Goal: Check status

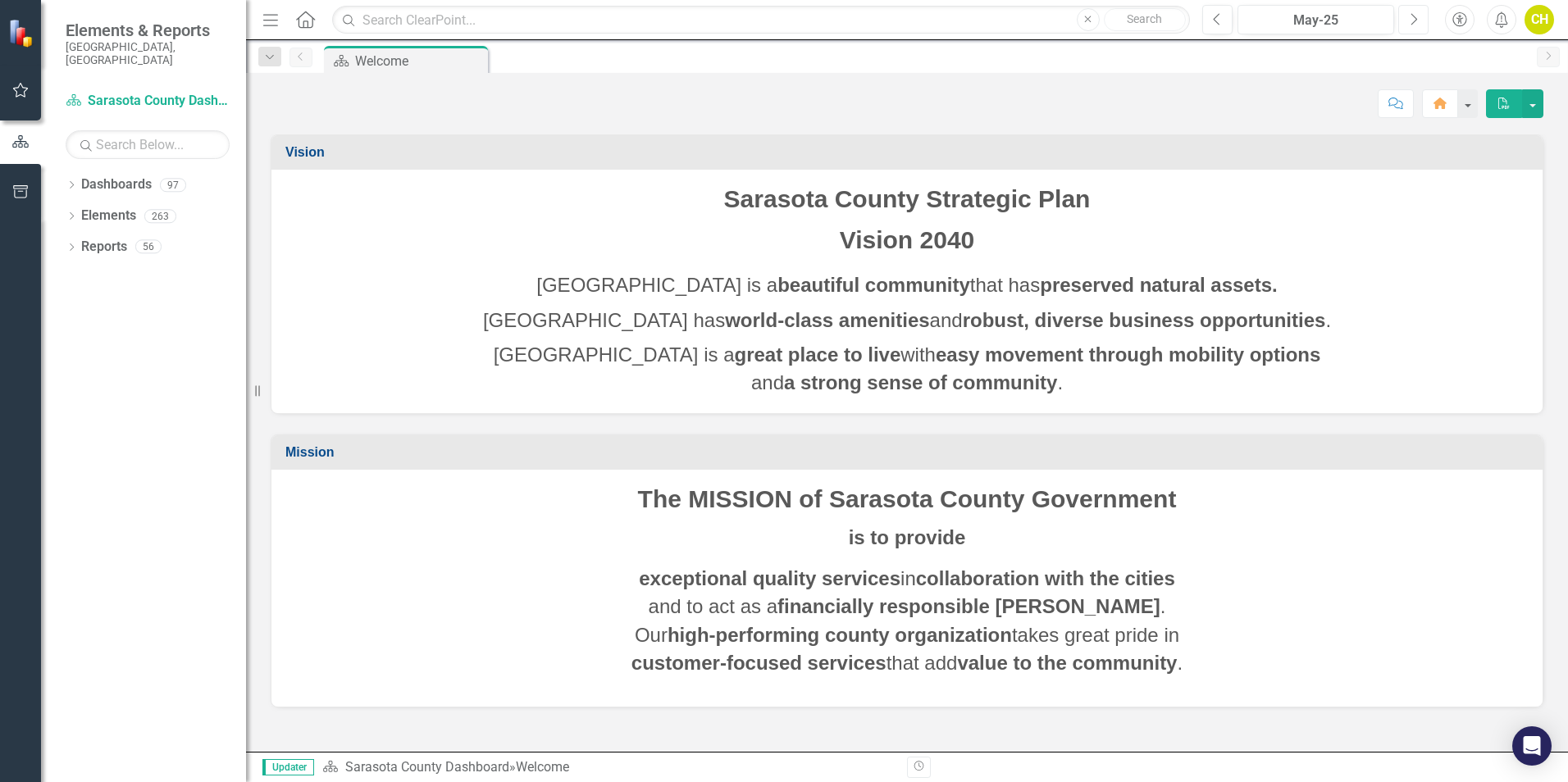
click at [1413, 15] on icon "button" at bounding box center [1414, 19] width 6 height 12
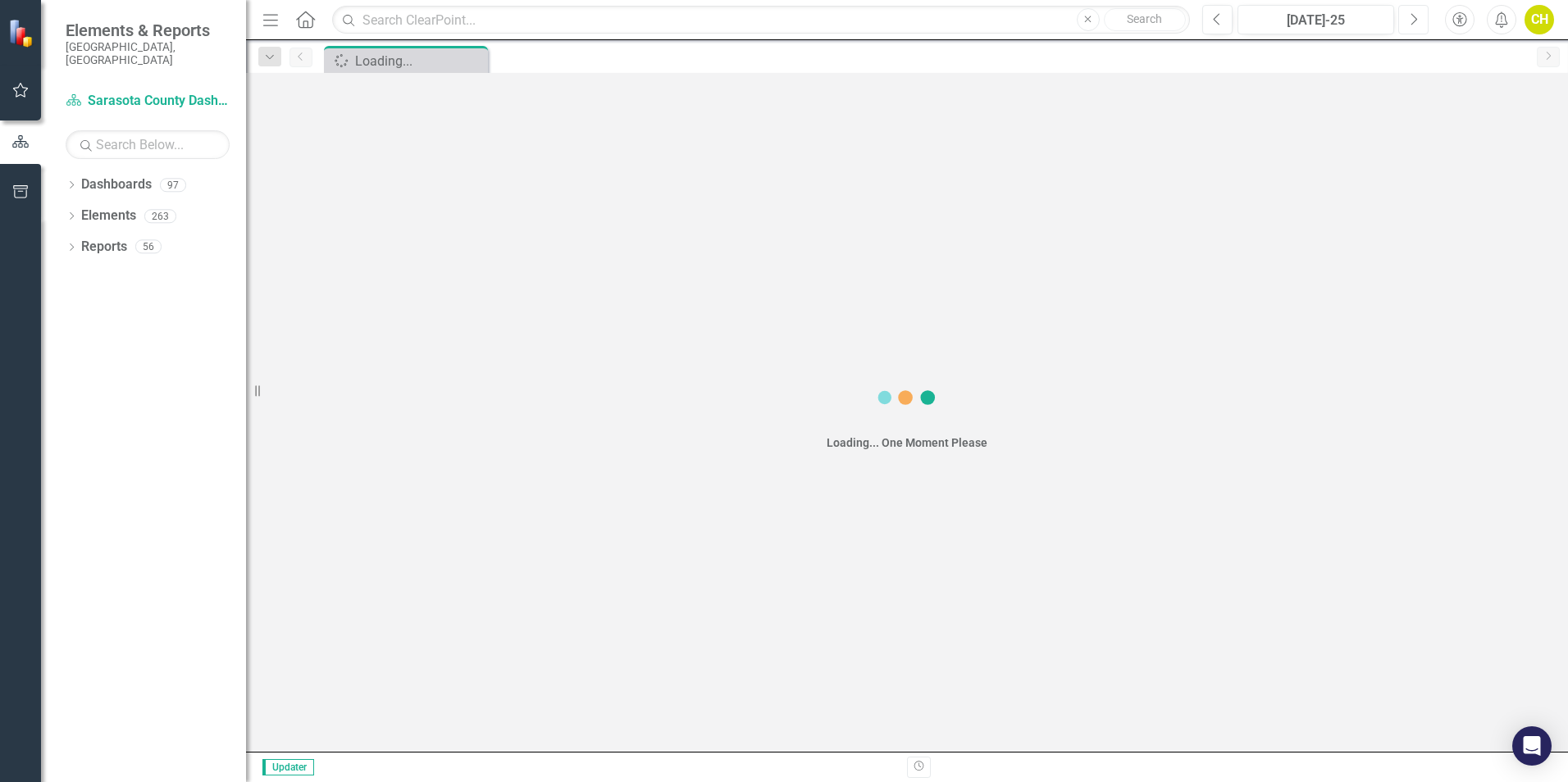
click at [1413, 15] on icon "button" at bounding box center [1414, 19] width 6 height 12
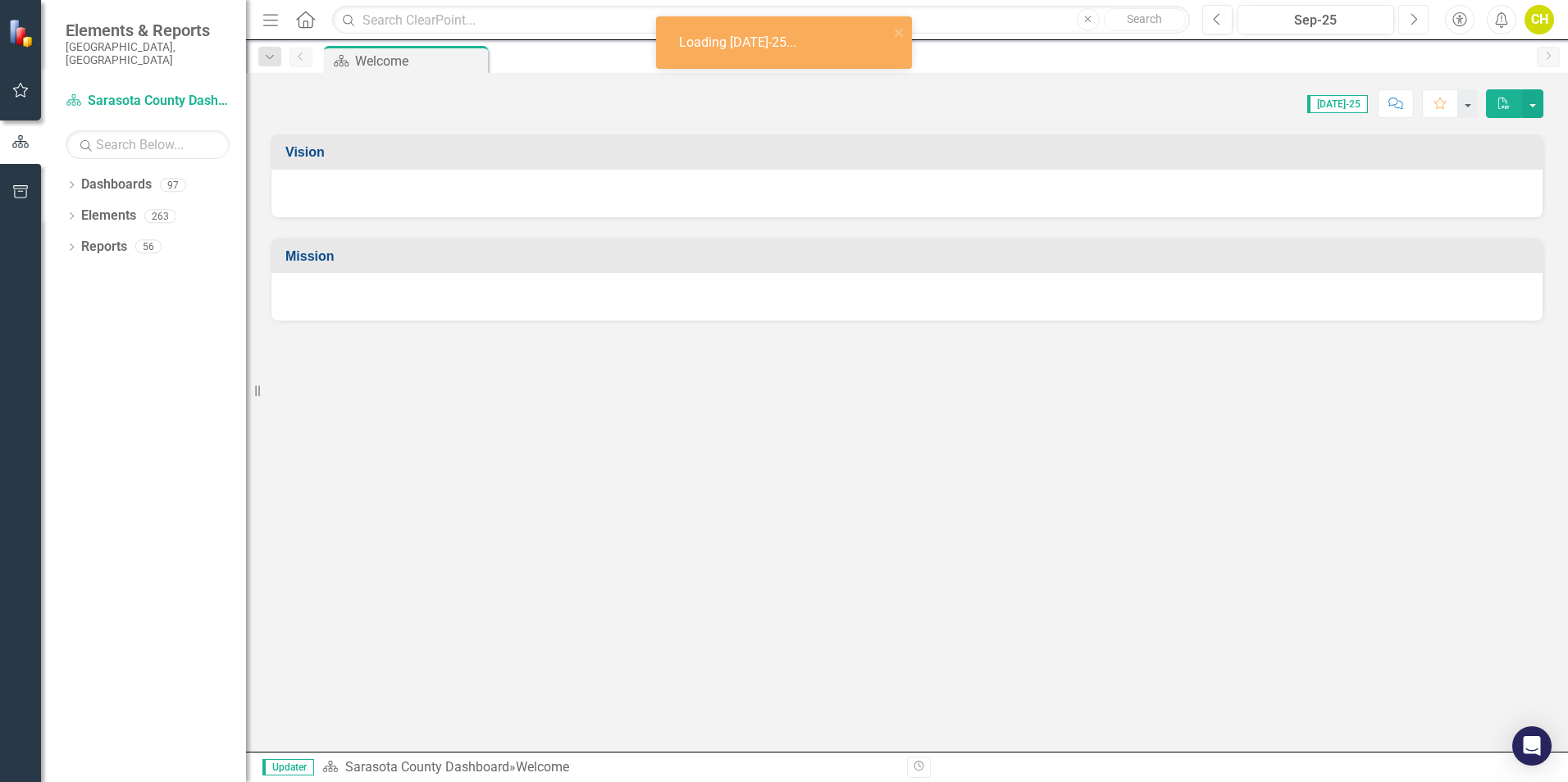
click at [1413, 15] on icon "button" at bounding box center [1414, 19] width 6 height 12
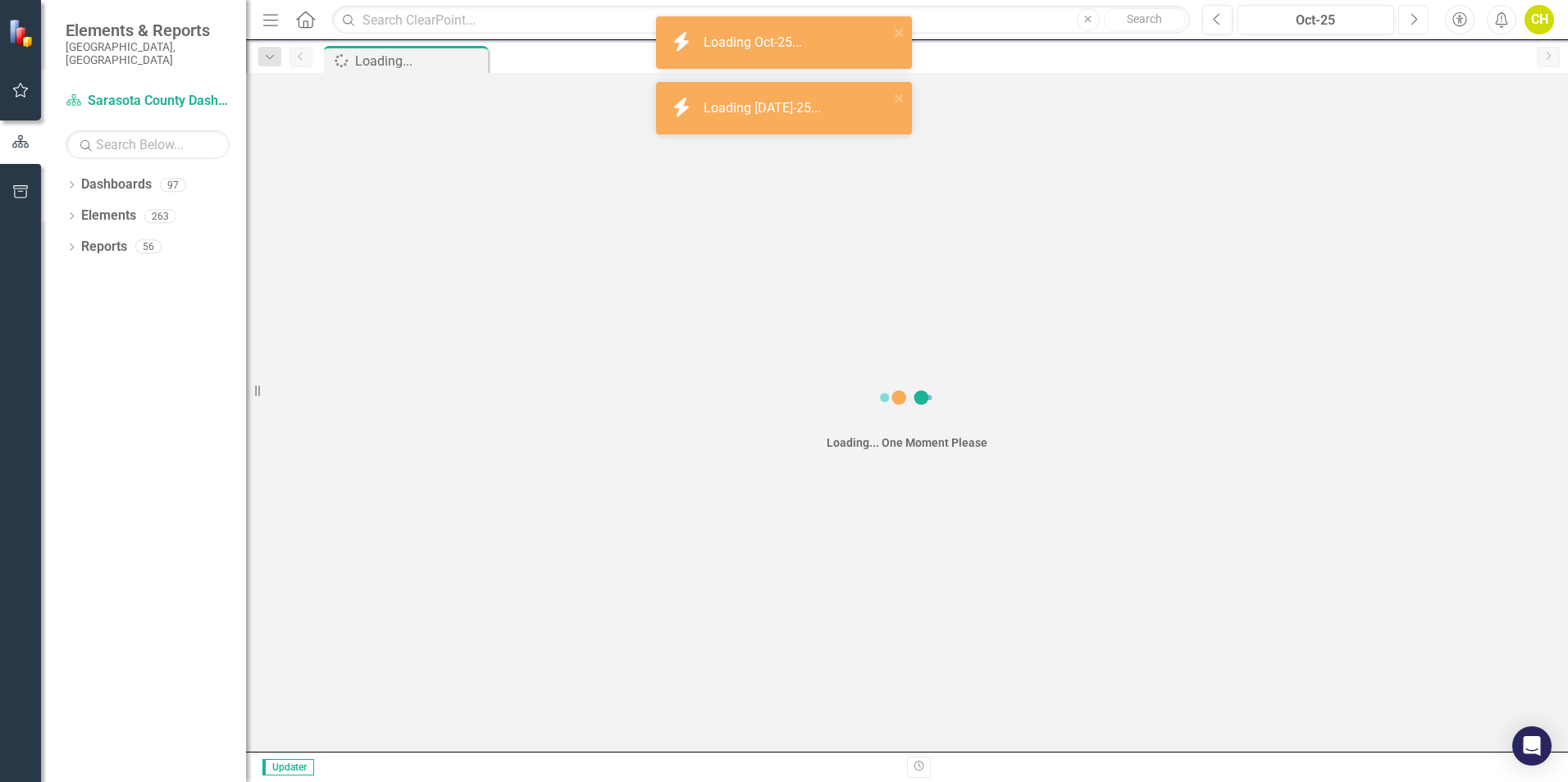
click at [1413, 15] on icon "button" at bounding box center [1414, 19] width 6 height 12
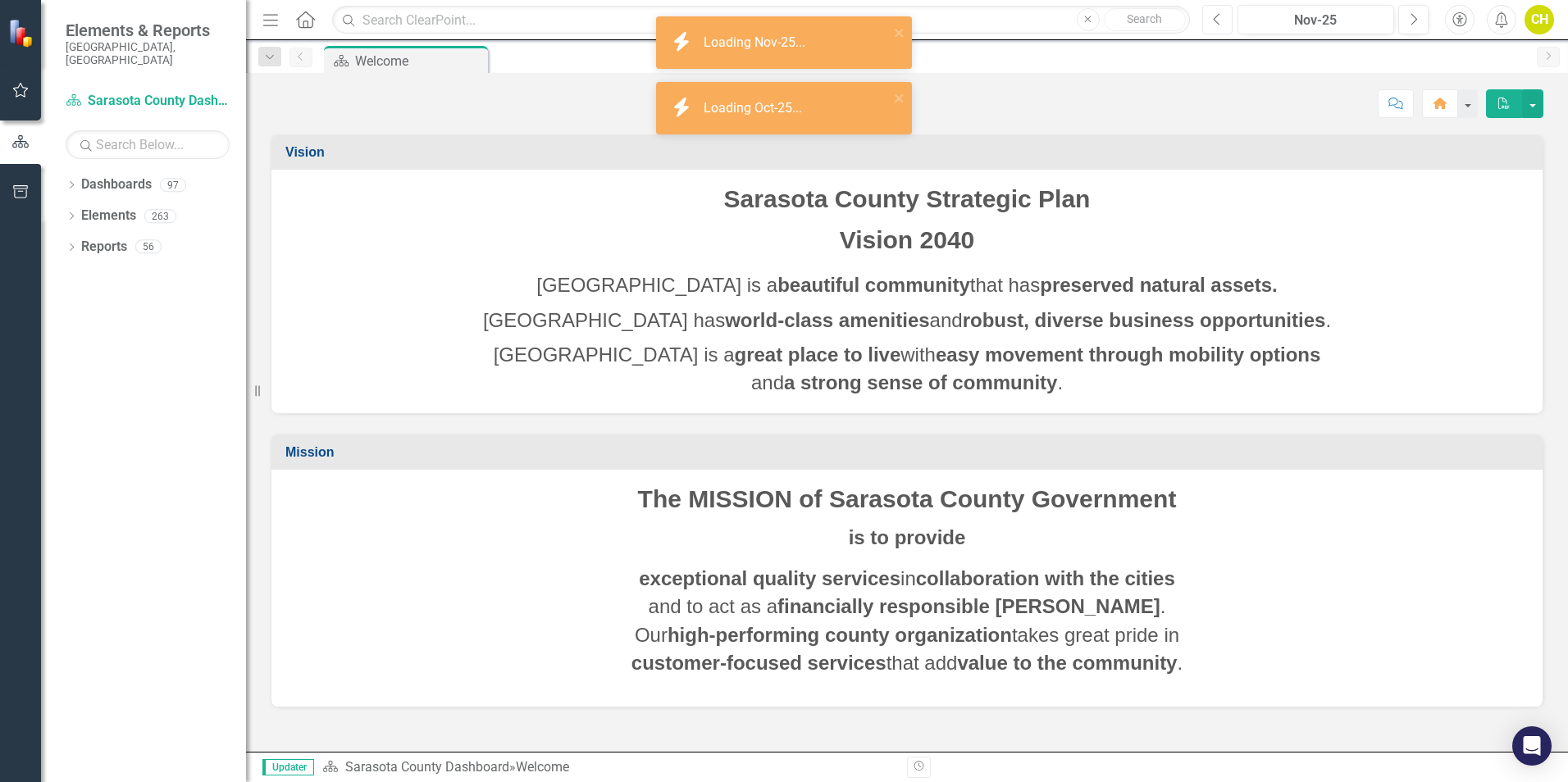
click at [1203, 13] on button "Previous" at bounding box center [1218, 19] width 30 height 30
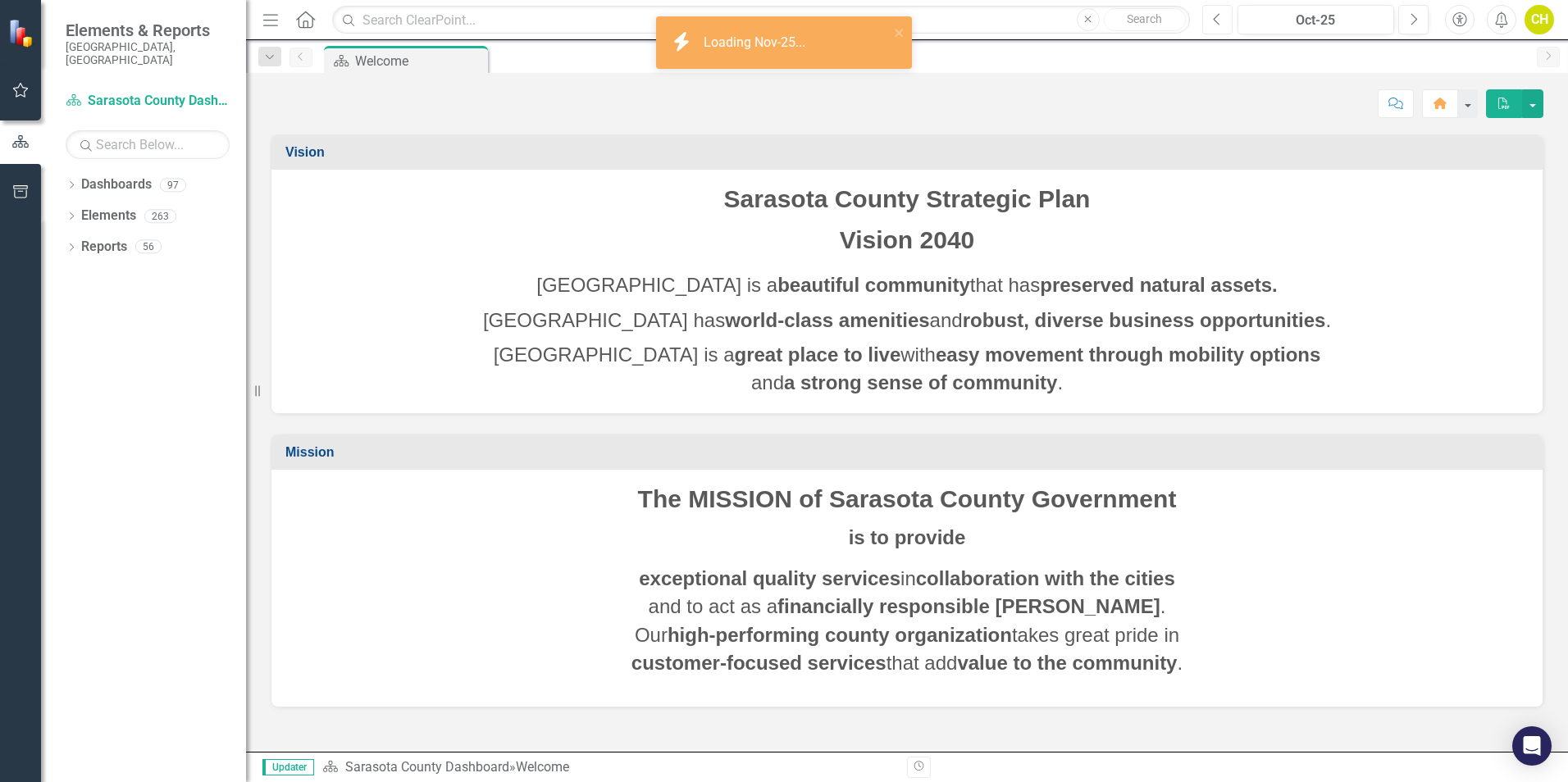
click at [1203, 13] on button "Previous" at bounding box center [1218, 19] width 30 height 30
click at [1204, 13] on button "Previous" at bounding box center [1218, 19] width 30 height 30
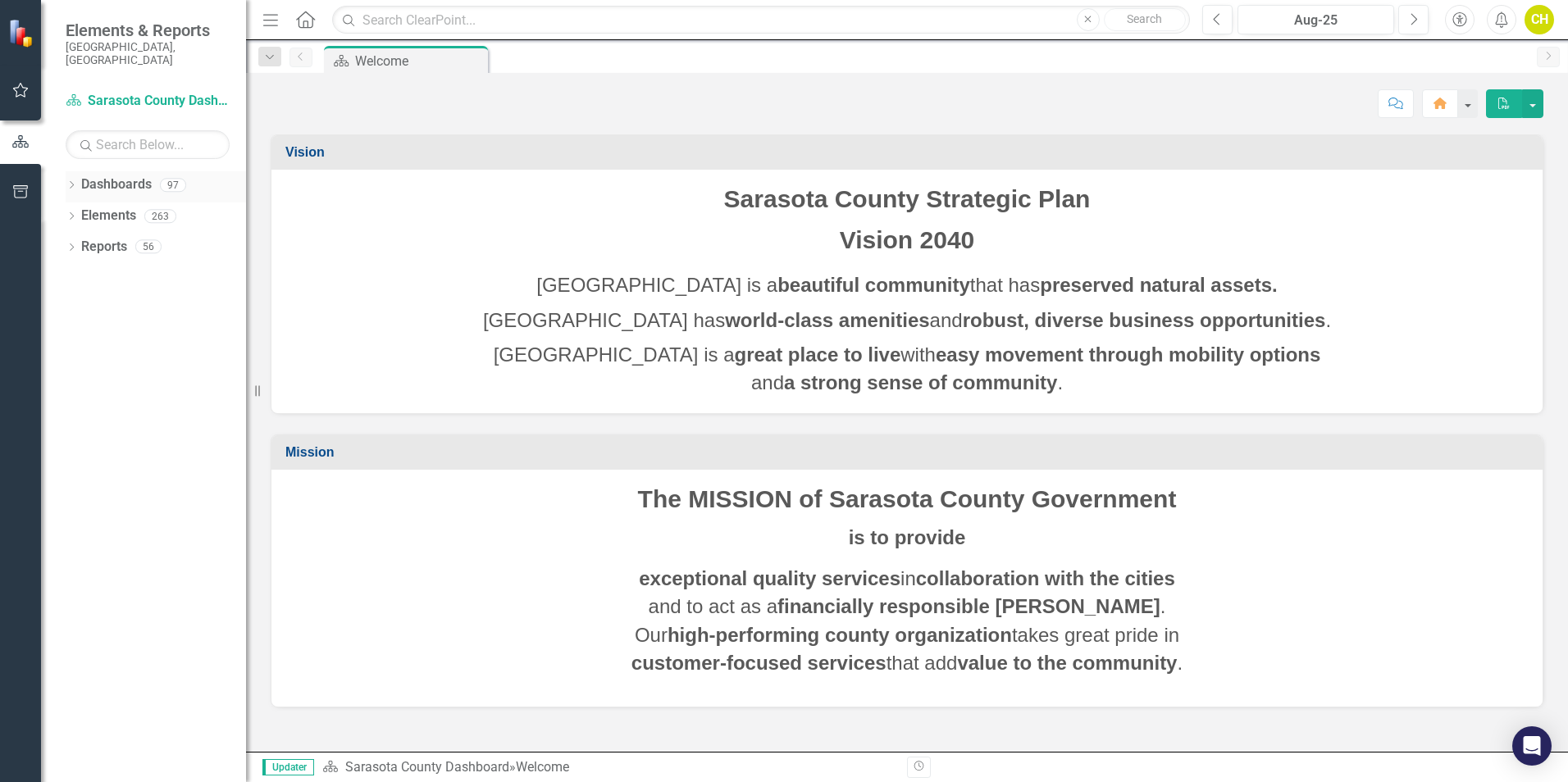
click at [70, 182] on icon "Dropdown" at bounding box center [71, 186] width 12 height 9
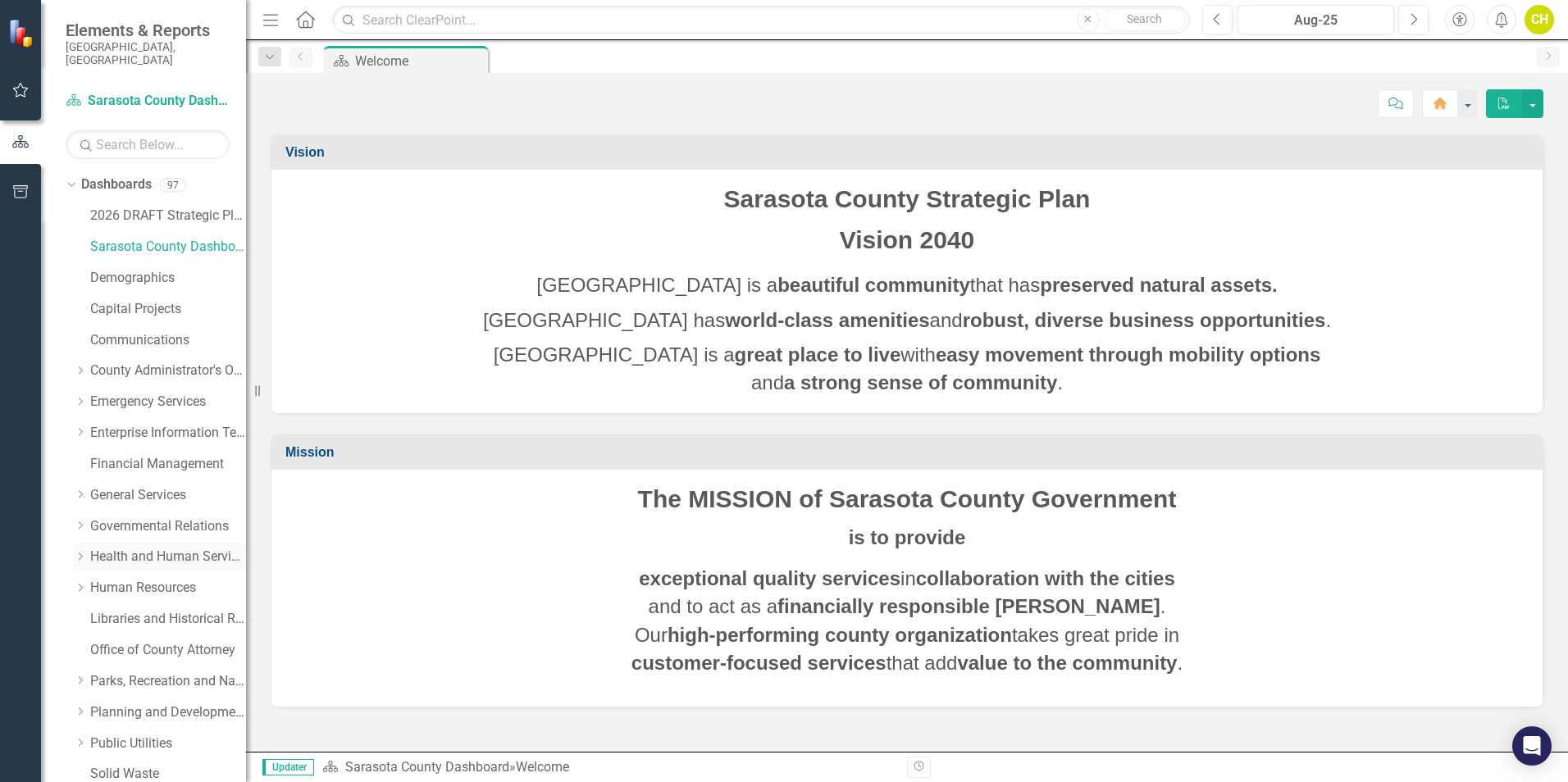
click at [127, 548] on link "Health and Human Services" at bounding box center [168, 557] width 156 height 19
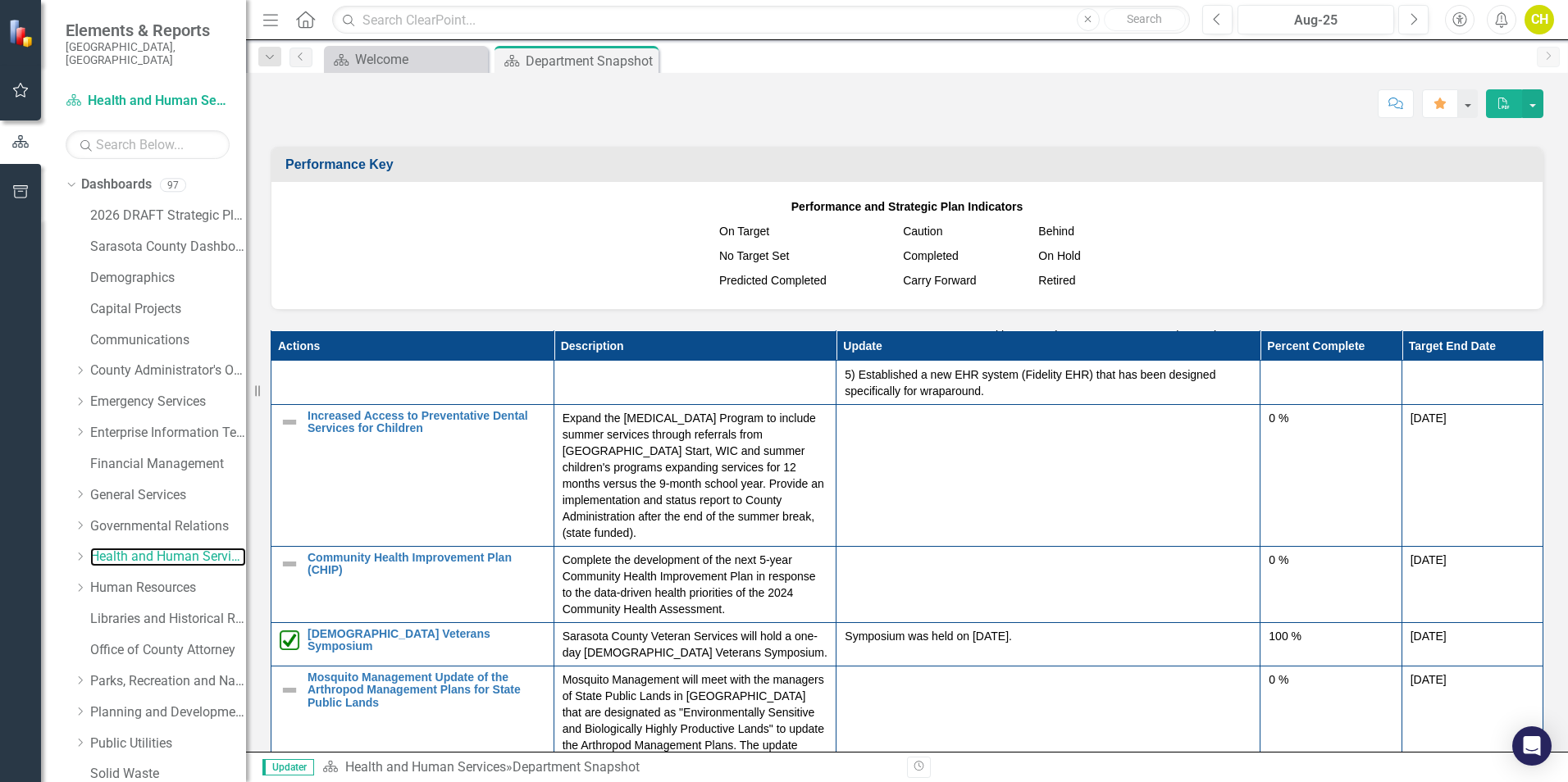
scroll to position [1886, 0]
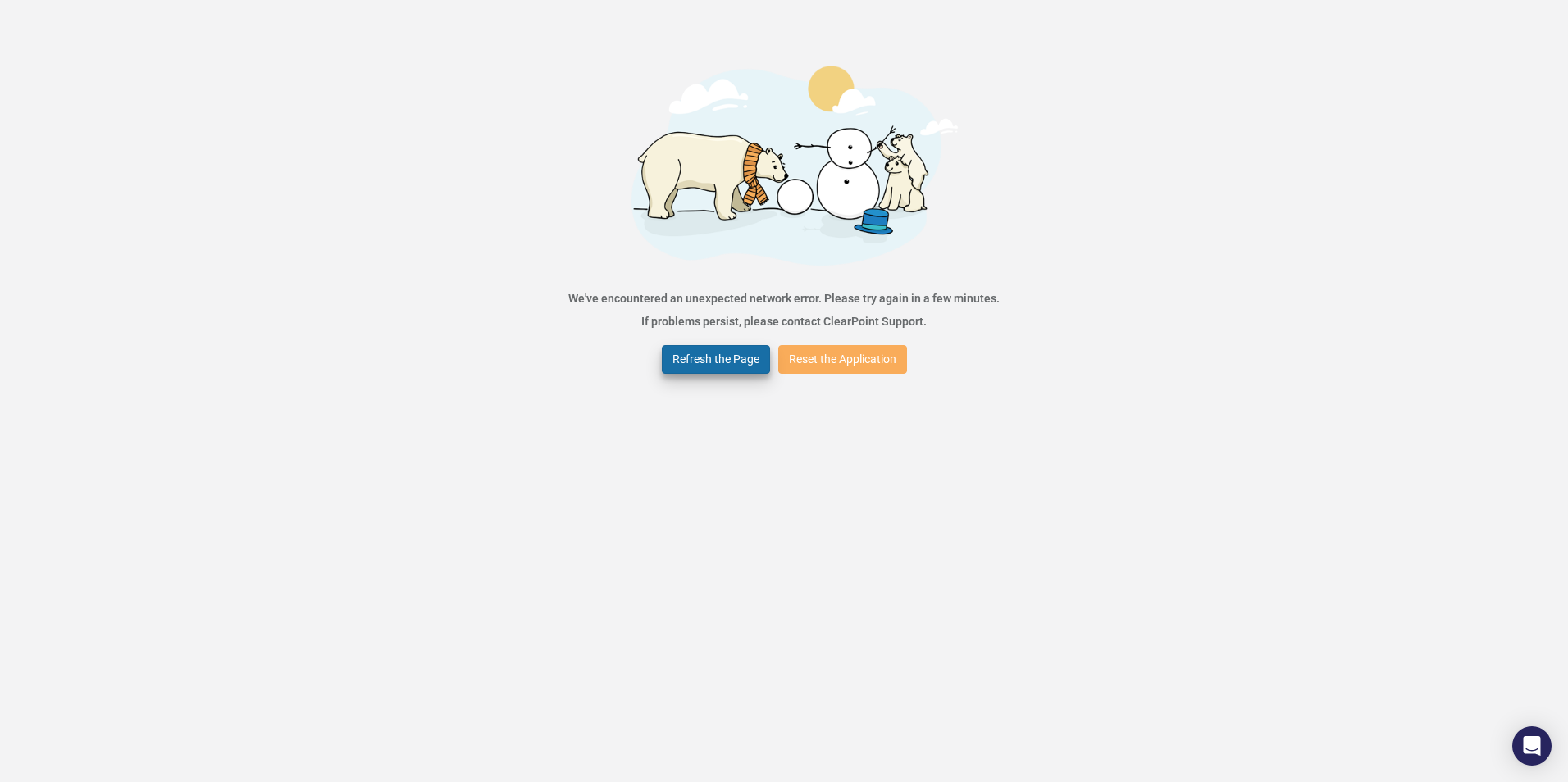
click at [711, 341] on div "Refresh the Page Reset the Application" at bounding box center [784, 359] width 253 height 37
click at [710, 345] on button "Refresh the Page" at bounding box center [716, 360] width 108 height 29
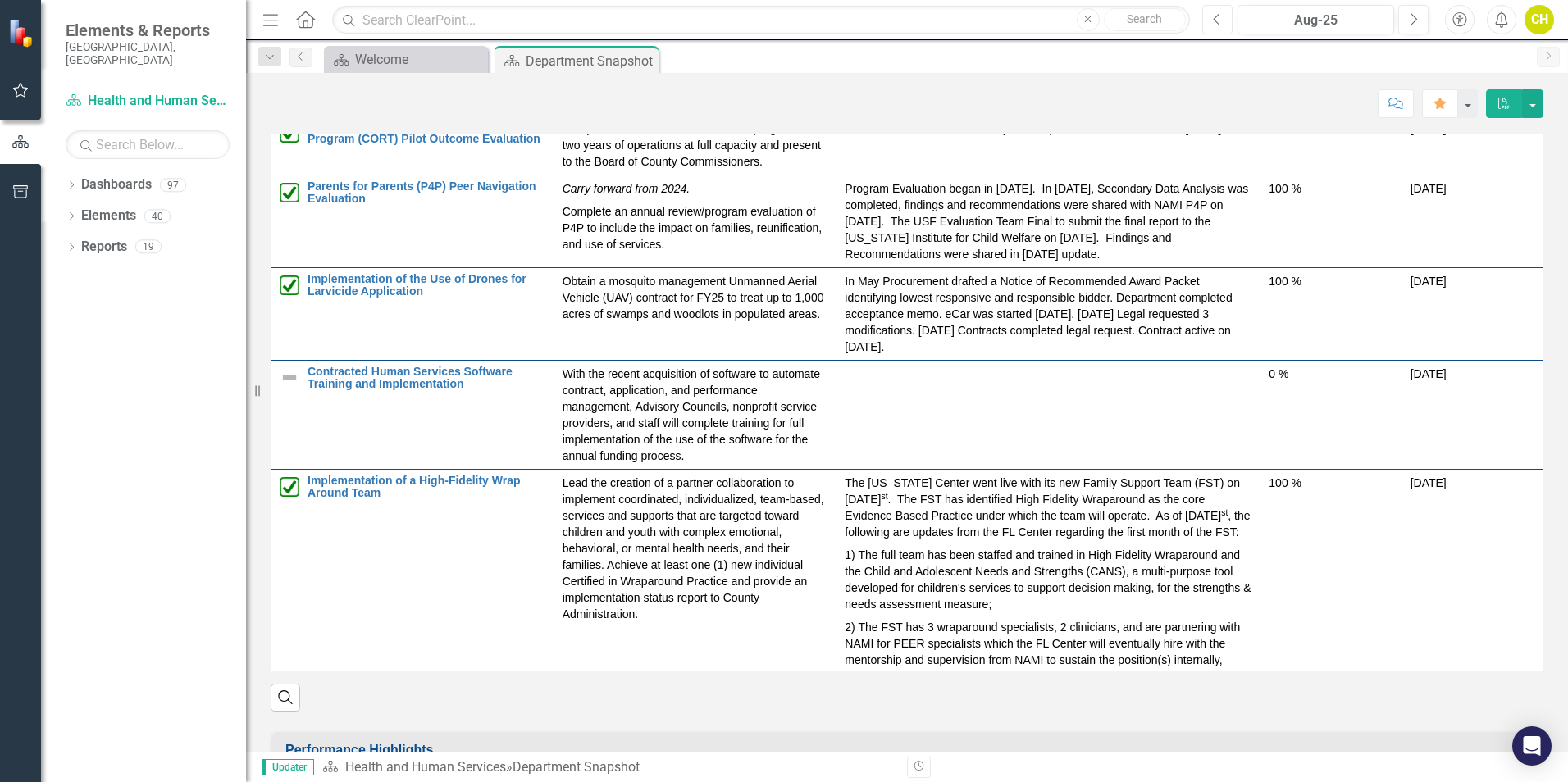
click at [1215, 14] on icon "Previous" at bounding box center [1217, 20] width 9 height 14
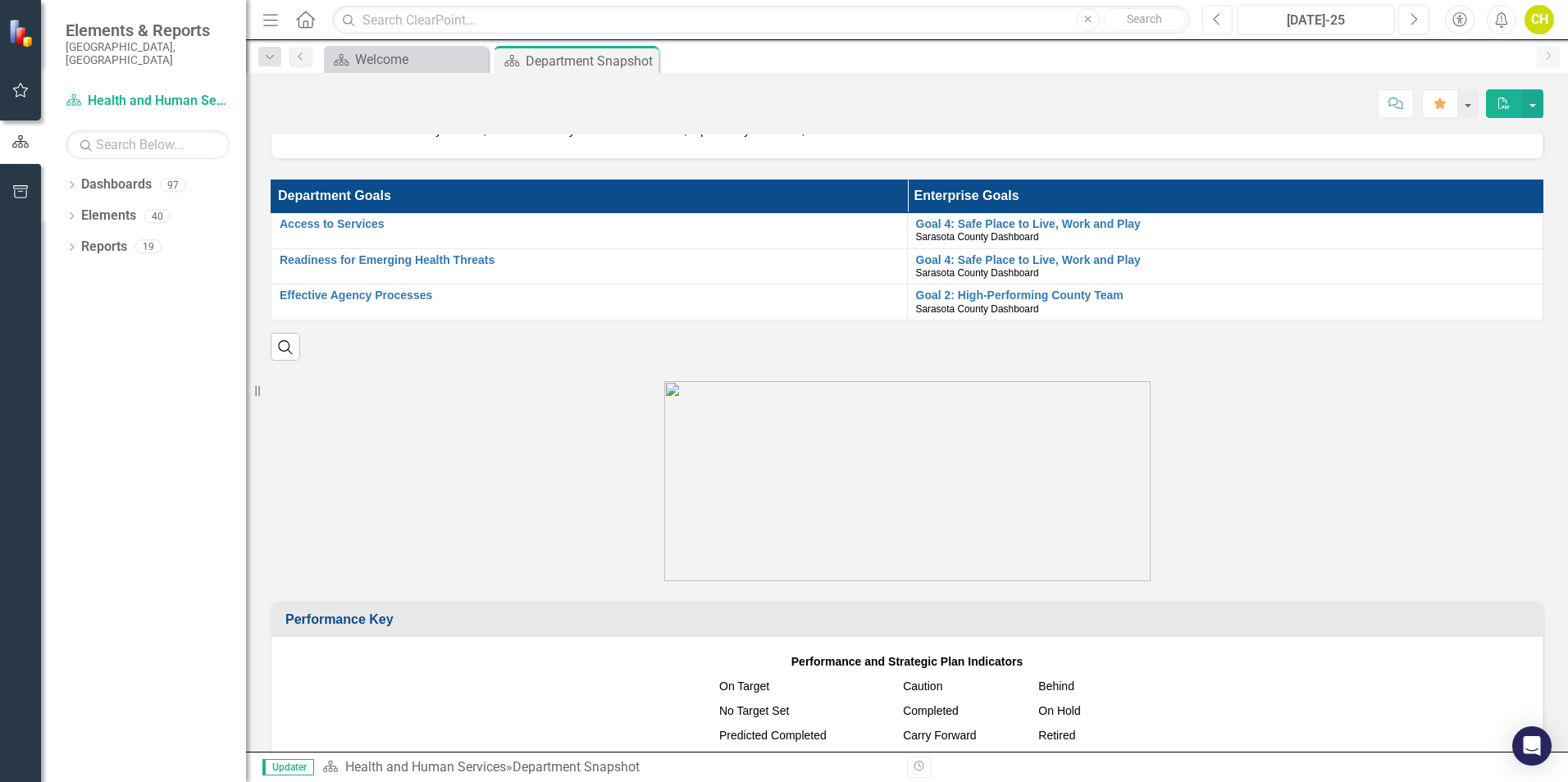
scroll to position [1312, 0]
